Goal: Transaction & Acquisition: Purchase product/service

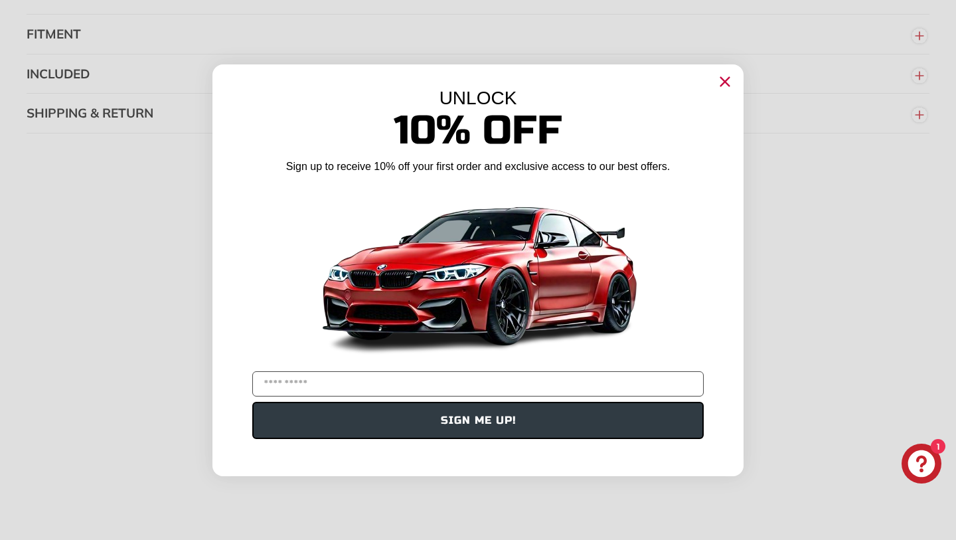
scroll to position [1620, 0]
